Goal: Connect with others: Connect with others

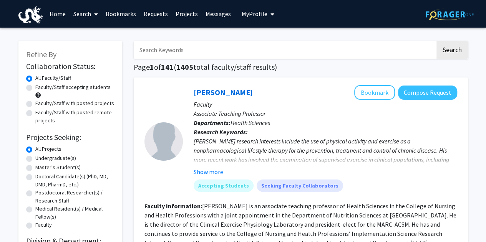
click at [123, 13] on link "Bookmarks" at bounding box center [121, 13] width 38 height 27
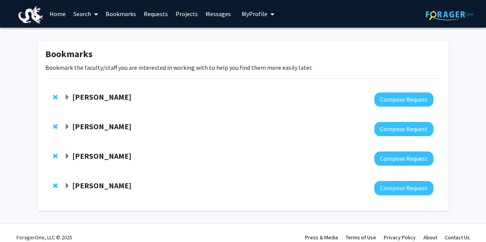
click at [90, 157] on strong "[PERSON_NAME]" at bounding box center [101, 156] width 59 height 10
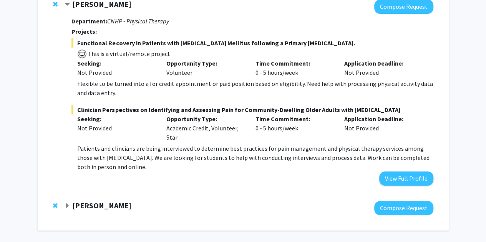
scroll to position [154, 0]
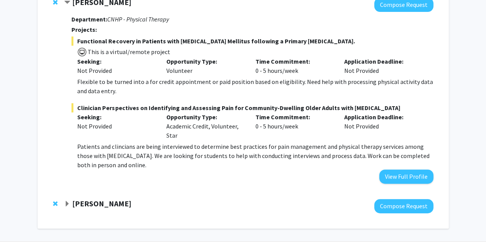
click at [70, 202] on span "Expand Wesley Chang Bookmark" at bounding box center [67, 204] width 6 height 6
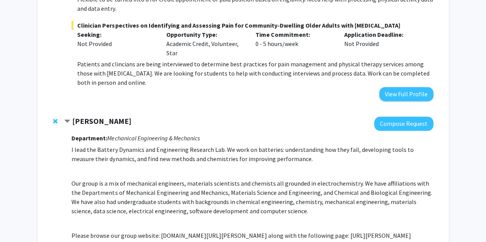
click at [64, 121] on span "Contract Wesley Chang Bookmark" at bounding box center [67, 122] width 6 height 6
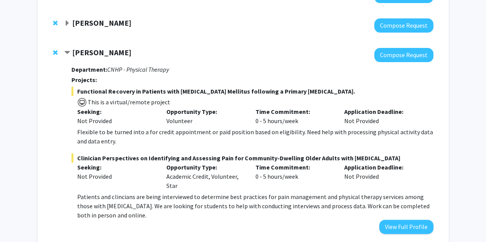
scroll to position [73, 0]
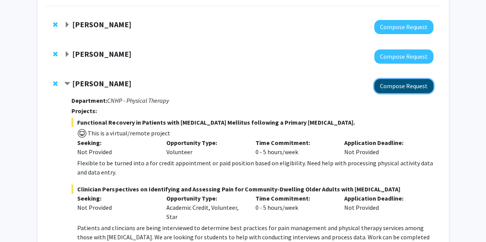
click at [393, 89] on button "Compose Request" at bounding box center [403, 86] width 59 height 14
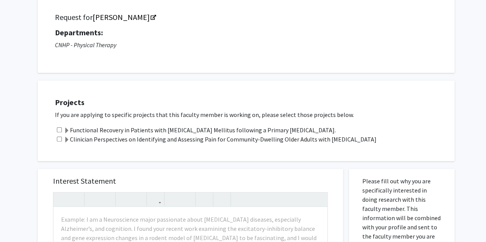
scroll to position [54, 0]
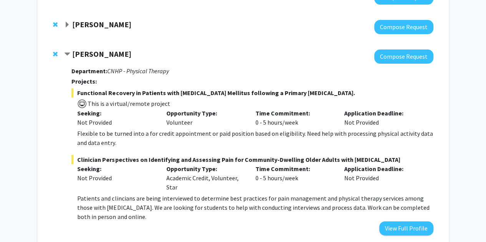
scroll to position [102, 0]
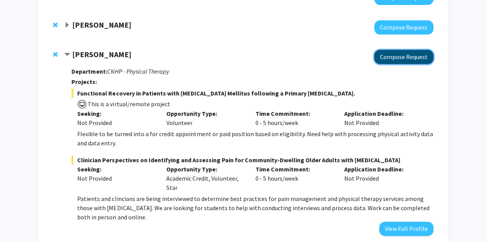
click at [396, 58] on button "Compose Request" at bounding box center [403, 57] width 59 height 14
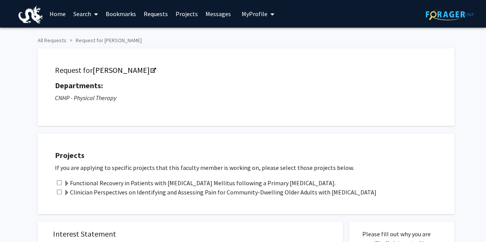
click at [58, 181] on input "checkbox" at bounding box center [59, 183] width 5 height 5
checkbox input "true"
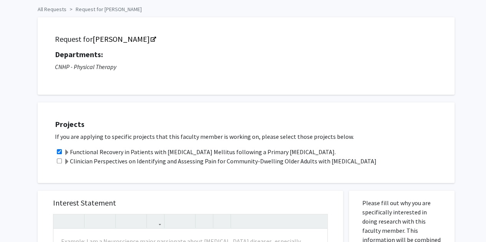
scroll to position [31, 0]
